Goal: Information Seeking & Learning: Learn about a topic

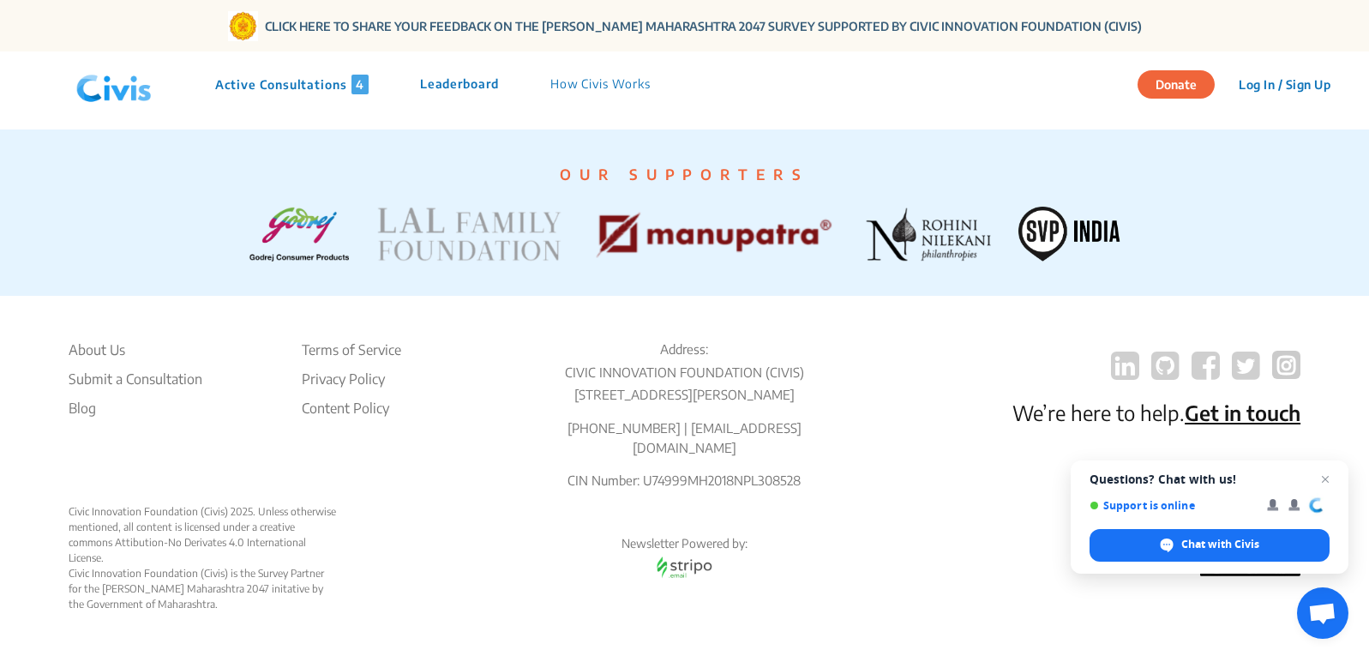
scroll to position [3836, 0]
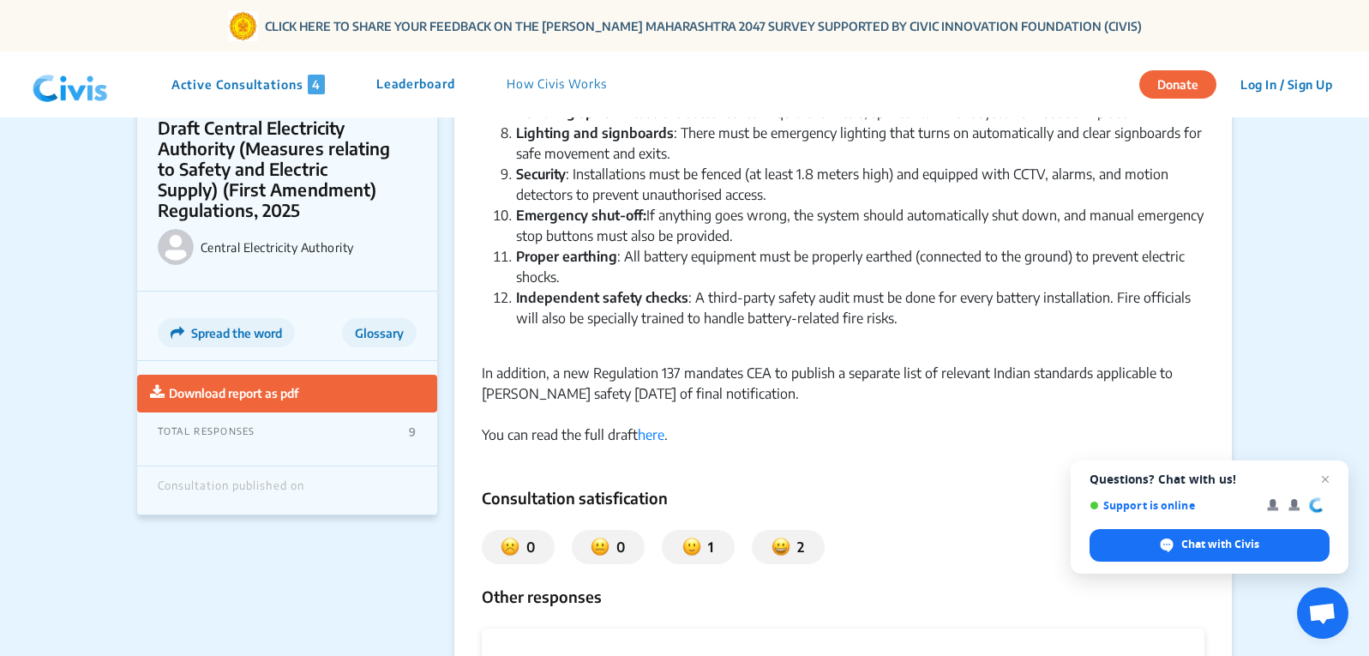
scroll to position [771, 0]
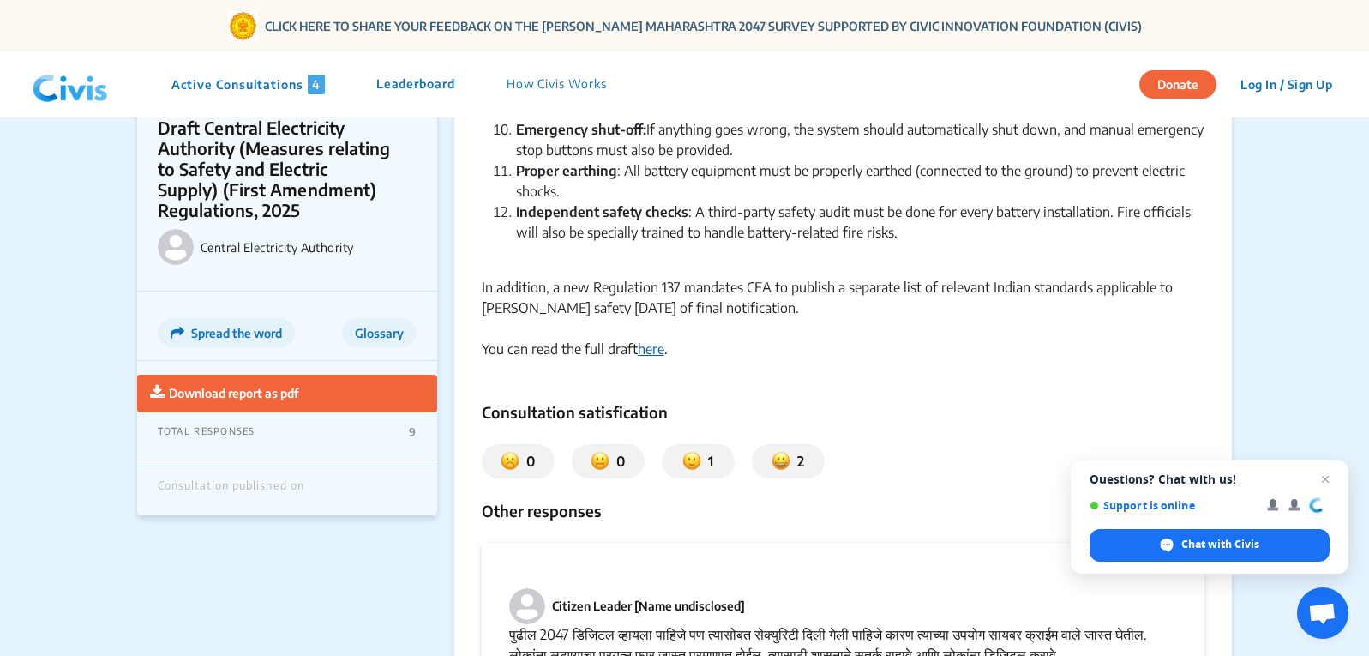
click at [654, 340] on link "here" at bounding box center [651, 348] width 27 height 17
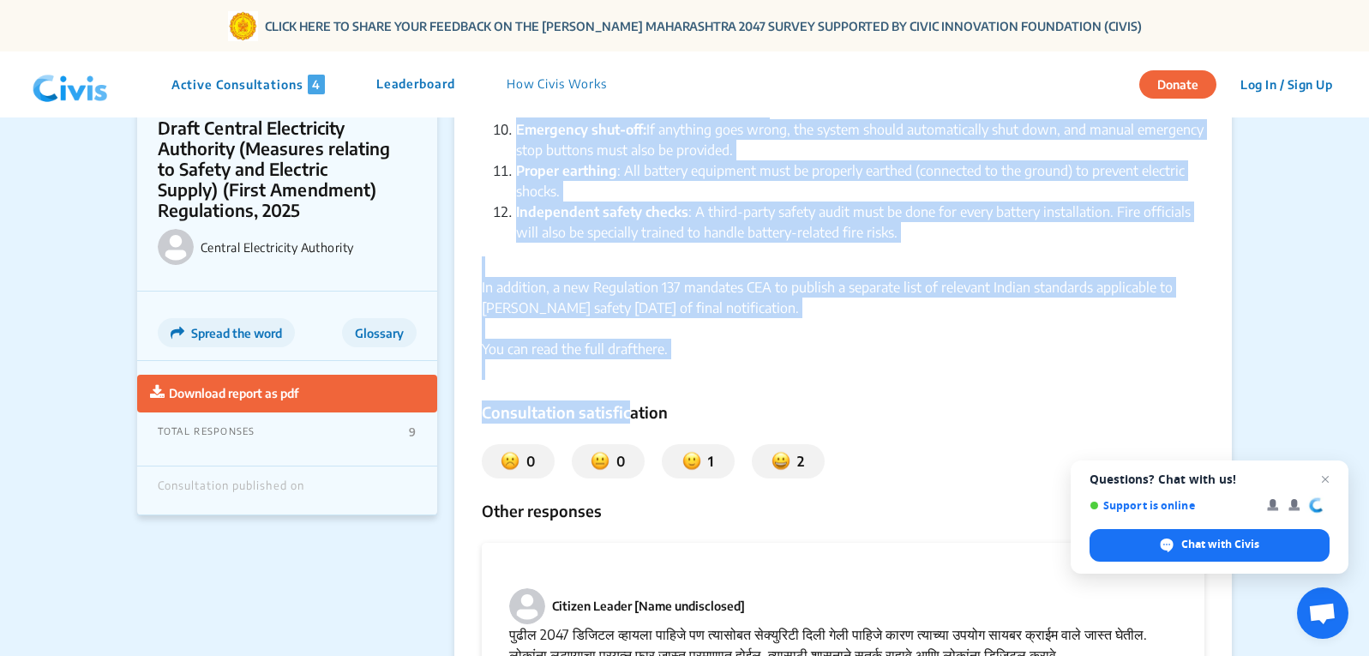
drag, startPoint x: 481, startPoint y: 161, endPoint x: 812, endPoint y: 289, distance: 355.4
copy div "Summary The Central Electricity Authority (CEA), under the Ministry of Power, h…"
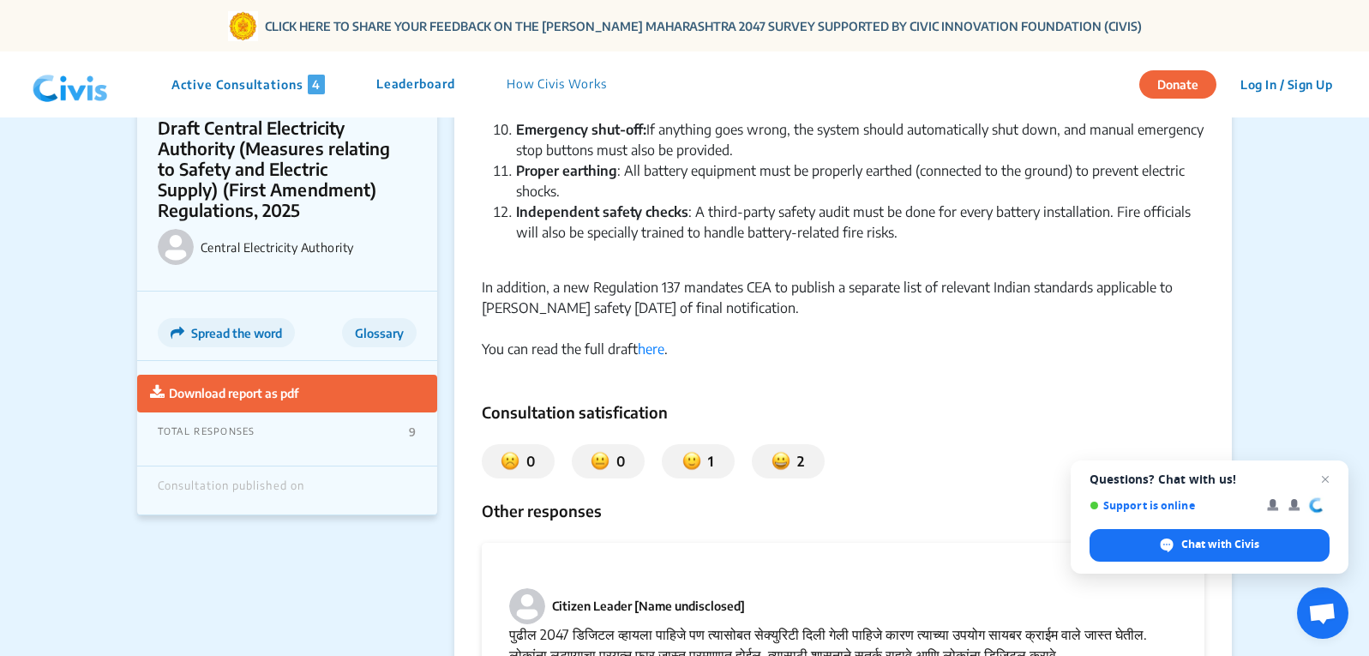
click at [906, 339] on div "You can read the full draft here ." at bounding box center [843, 359] width 723 height 41
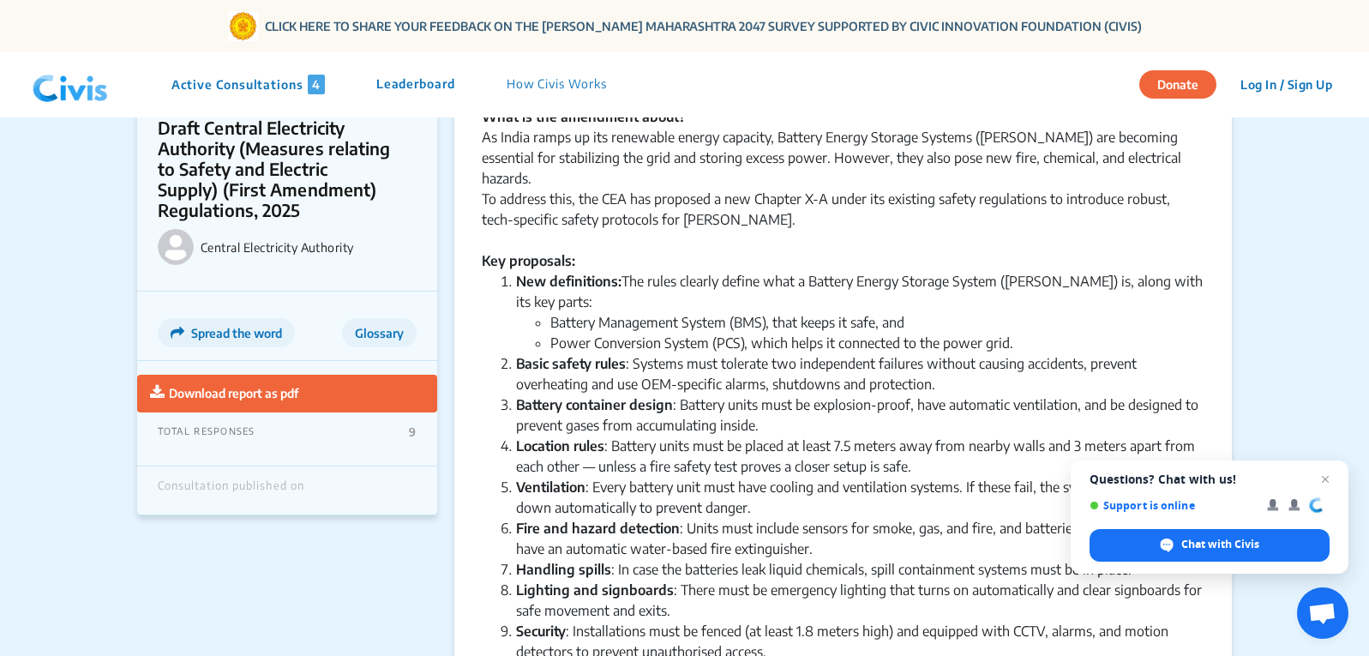
scroll to position [343, 0]
